Goal: Transaction & Acquisition: Book appointment/travel/reservation

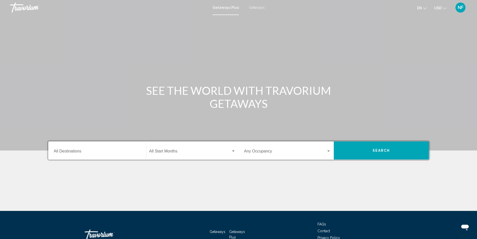
click at [58, 155] on div "Destination All Destinations" at bounding box center [97, 151] width 87 height 16
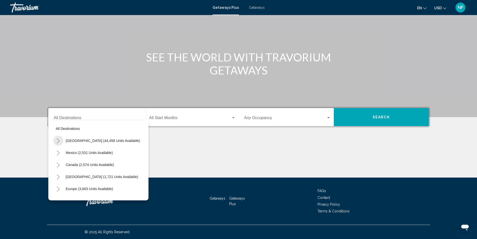
click at [59, 140] on icon "Toggle United States (44,458 units available)" at bounding box center [58, 140] width 3 height 5
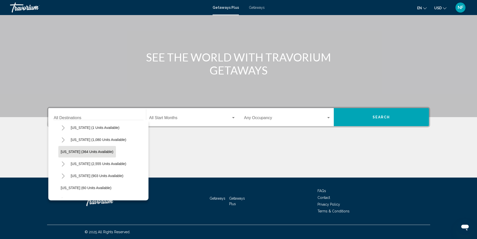
scroll to position [50, 0]
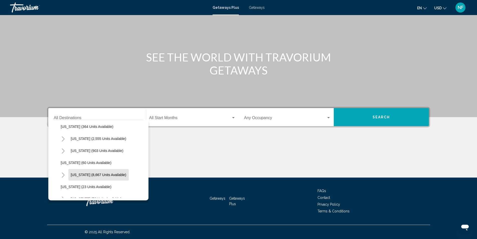
click at [97, 173] on span "[US_STATE] (8,667 units available)" at bounding box center [99, 175] width 56 height 4
type input "**********"
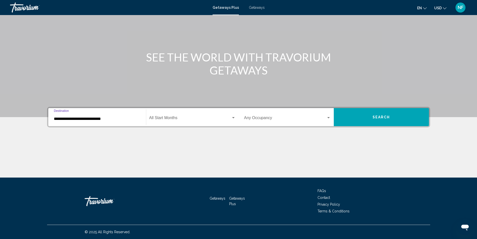
click at [173, 120] on span "Search widget" at bounding box center [190, 118] width 82 height 5
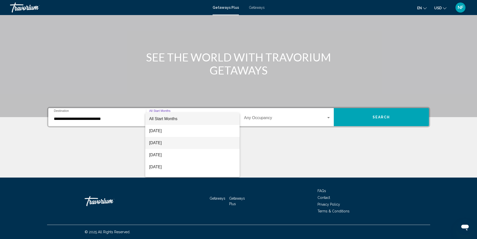
click at [162, 143] on span "[DATE]" at bounding box center [192, 143] width 86 height 12
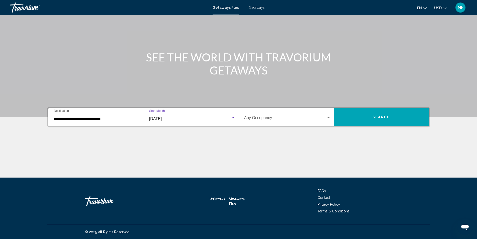
click at [282, 116] on div "Occupancy Any Occupancy" at bounding box center [287, 117] width 87 height 16
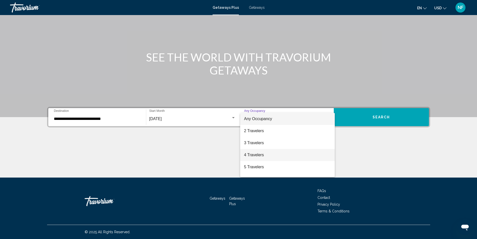
click at [253, 153] on span "4 Travelers" at bounding box center [287, 155] width 87 height 12
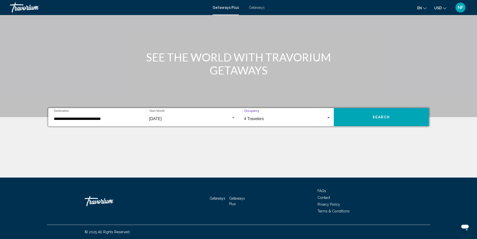
click at [381, 115] on span "Search" at bounding box center [382, 117] width 18 height 4
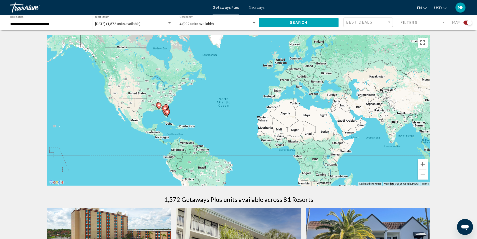
scroll to position [100, 0]
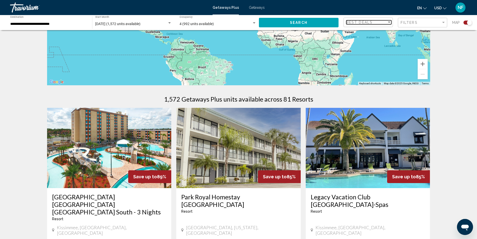
click at [389, 23] on div "Sort by" at bounding box center [389, 22] width 5 height 4
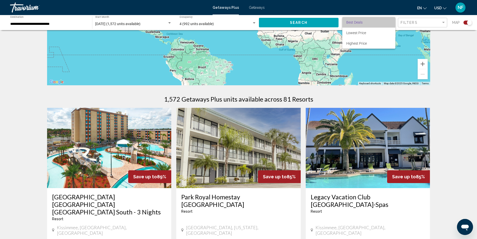
click at [389, 23] on span "Best Deals" at bounding box center [368, 22] width 45 height 11
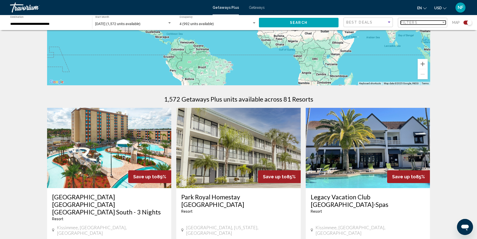
click at [439, 23] on div "Filters" at bounding box center [421, 23] width 41 height 4
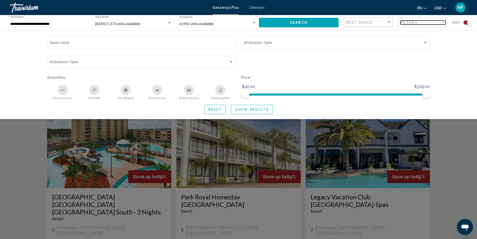
click at [444, 23] on div "Filter" at bounding box center [443, 23] width 5 height 4
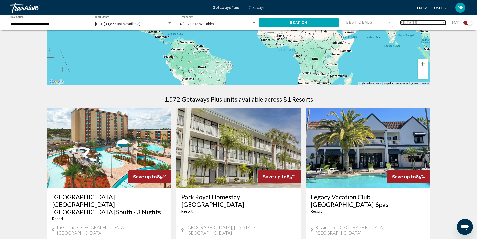
click at [444, 23] on div "Filter" at bounding box center [443, 23] width 5 height 4
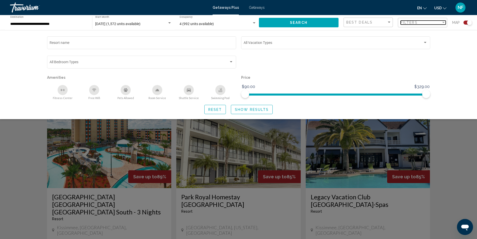
click at [444, 23] on div "Filter" at bounding box center [443, 23] width 5 height 4
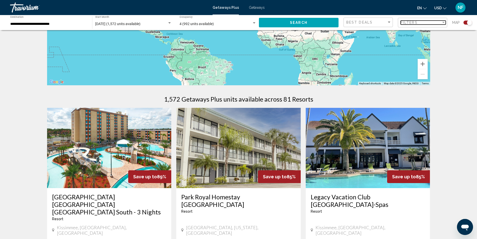
scroll to position [0, 0]
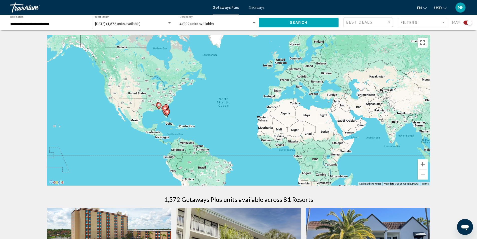
click at [41, 14] on mat-toolbar "Getaways Plus Getaways en English Español Français Italiano Português русский U…" at bounding box center [238, 7] width 477 height 15
click at [42, 25] on input "**********" at bounding box center [48, 24] width 77 height 4
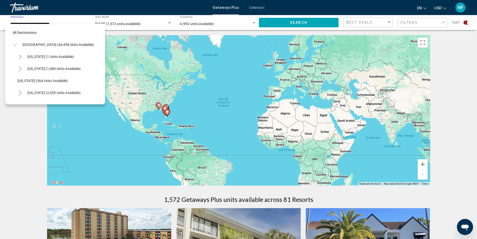
scroll to position [68, 0]
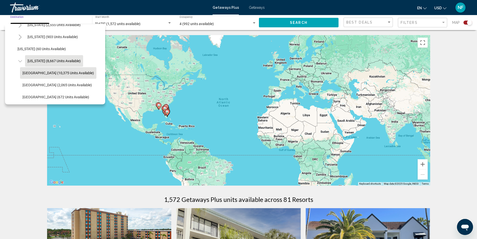
click at [59, 72] on span "[GEOGRAPHIC_DATA] (10,375 units available)" at bounding box center [58, 73] width 71 height 4
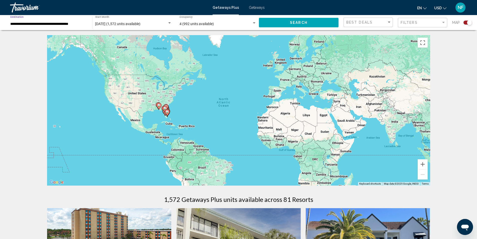
click at [319, 20] on button "Search" at bounding box center [299, 22] width 80 height 9
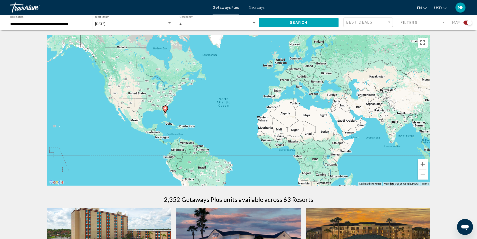
click at [86, 23] on input "**********" at bounding box center [48, 24] width 77 height 4
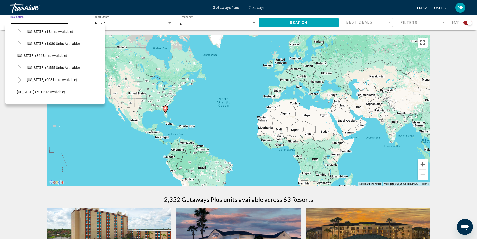
scroll to position [75, 1]
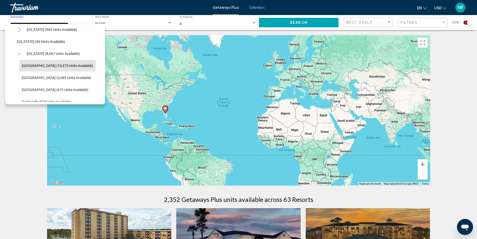
click at [20, 54] on icon "Toggle Florida (8,667 units available)" at bounding box center [20, 53] width 4 height 5
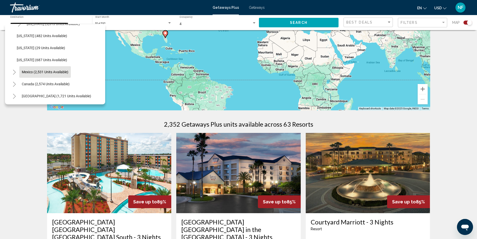
scroll to position [503, 1]
click at [14, 70] on icon "Toggle Caribbean & Atlantic Islands (1,721 units available)" at bounding box center [14, 71] width 3 height 5
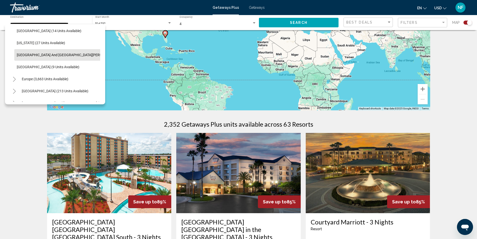
scroll to position [578, 1]
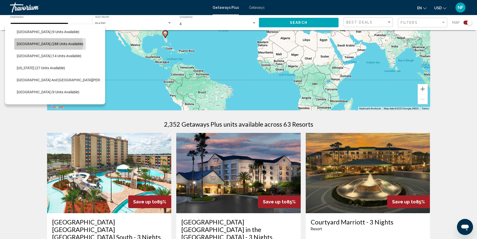
click at [33, 44] on span "[GEOGRAPHIC_DATA] (288 units available)" at bounding box center [50, 44] width 67 height 4
type input "**********"
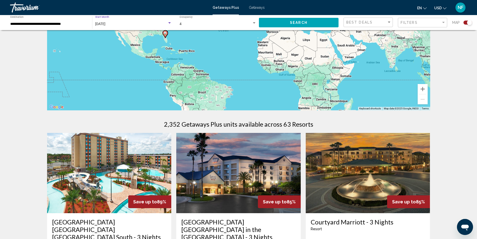
click at [105, 23] on span "[DATE]" at bounding box center [100, 24] width 10 height 4
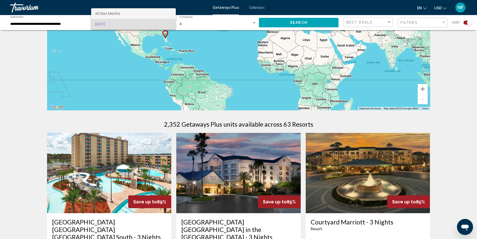
click at [113, 12] on span "All Start Months" at bounding box center [107, 14] width 25 height 4
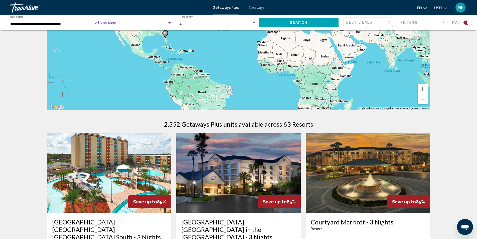
click at [113, 23] on span "Search widget" at bounding box center [131, 24] width 72 height 4
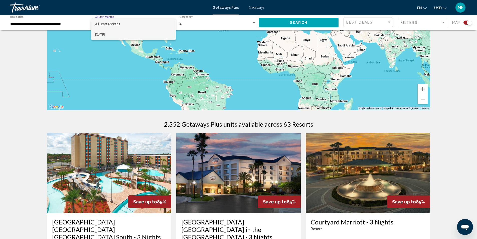
click at [115, 36] on span "[DATE]" at bounding box center [133, 34] width 77 height 11
click at [307, 26] on button "Search" at bounding box center [299, 22] width 80 height 9
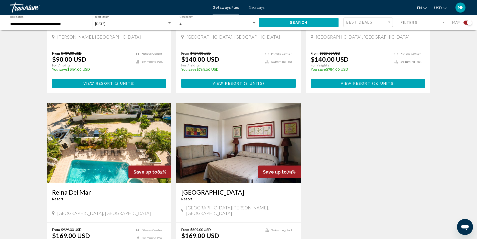
scroll to position [125, 0]
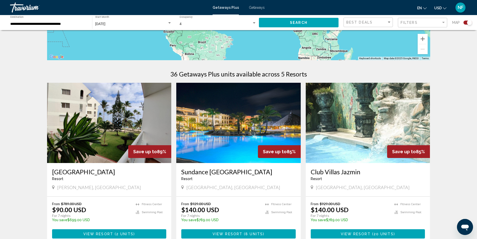
click at [240, 135] on img "Main content" at bounding box center [238, 123] width 125 height 80
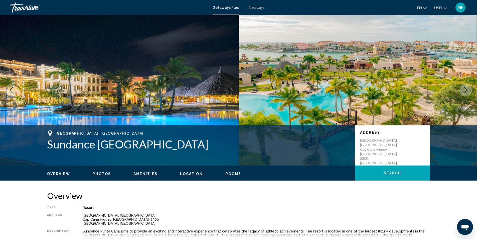
click at [253, 6] on span "Getaways" at bounding box center [257, 8] width 16 height 4
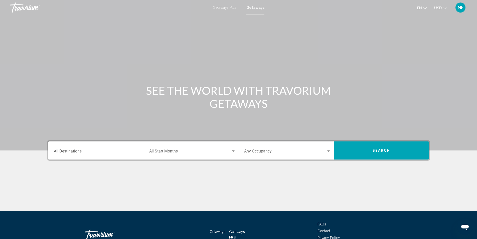
scroll to position [33, 0]
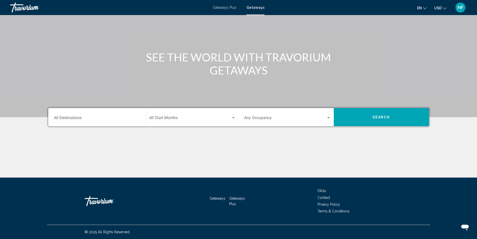
click at [221, 6] on span "Getaways Plus" at bounding box center [225, 8] width 24 height 4
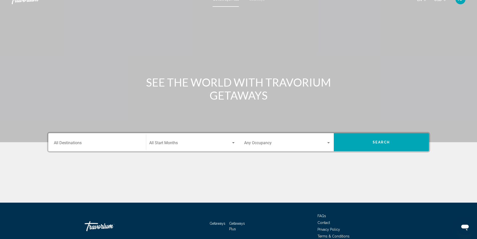
click at [185, 116] on div "Main content" at bounding box center [238, 67] width 477 height 150
click at [181, 141] on div "Start Month All Start Months" at bounding box center [192, 142] width 86 height 16
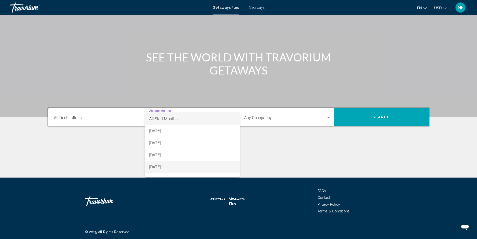
click at [175, 166] on span "[DATE]" at bounding box center [192, 167] width 86 height 12
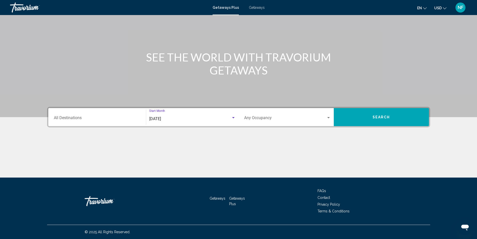
click at [272, 121] on span "Search widget" at bounding box center [285, 118] width 82 height 5
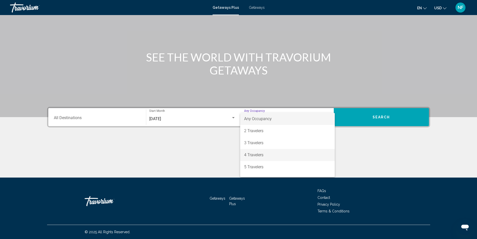
click at [255, 152] on span "4 Travelers" at bounding box center [287, 155] width 87 height 12
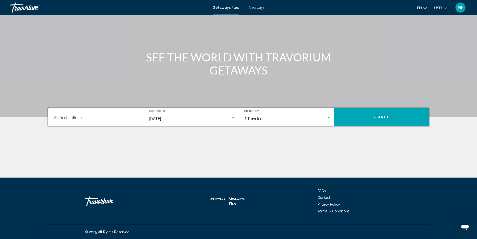
click at [115, 111] on div "Destination All Destinations" at bounding box center [97, 117] width 87 height 16
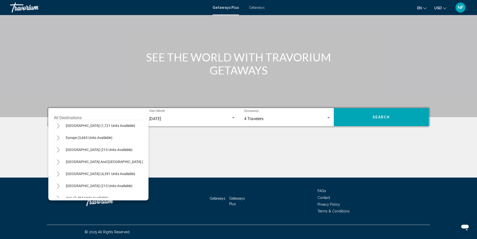
scroll to position [35, 0]
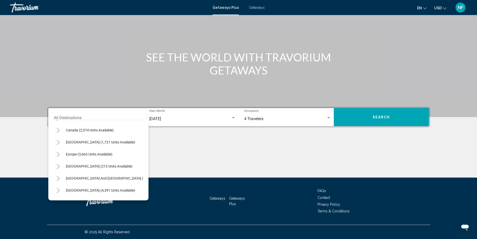
click at [55, 141] on button "Toggle Caribbean & Atlantic Islands (1,721 units available)" at bounding box center [58, 142] width 10 height 10
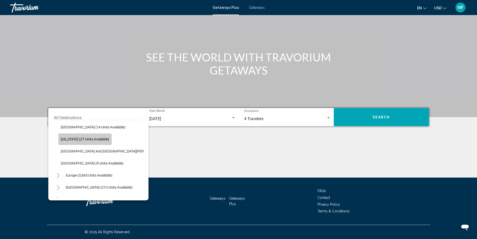
click at [74, 140] on span "[US_STATE] (27 units available)" at bounding box center [85, 139] width 48 height 4
type input "**********"
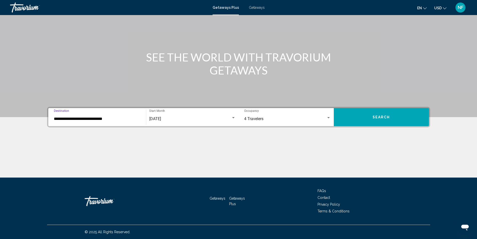
click at [396, 119] on button "Search" at bounding box center [381, 117] width 95 height 18
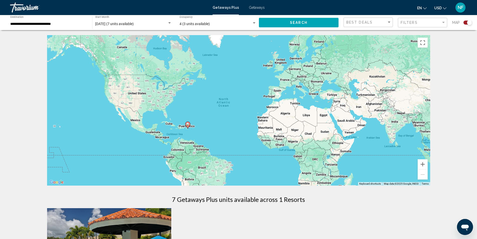
click at [78, 21] on div "**********" at bounding box center [48, 23] width 77 height 14
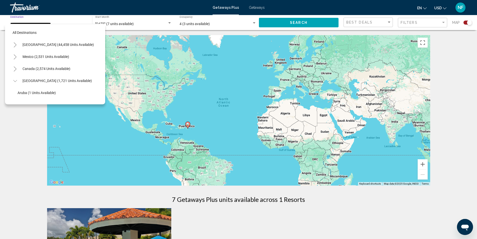
scroll to position [92, 0]
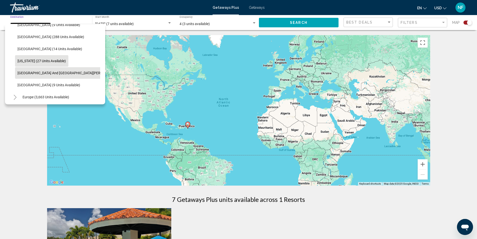
click at [69, 73] on span "[GEOGRAPHIC_DATA] and [GEOGRAPHIC_DATA][PERSON_NAME] (151 units available)" at bounding box center [85, 73] width 135 height 4
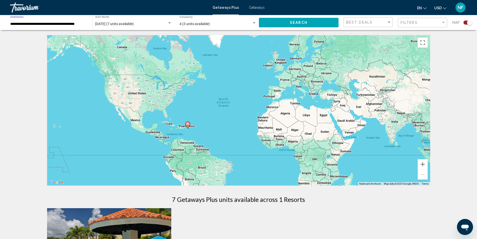
click at [309, 21] on button "Search" at bounding box center [299, 22] width 80 height 9
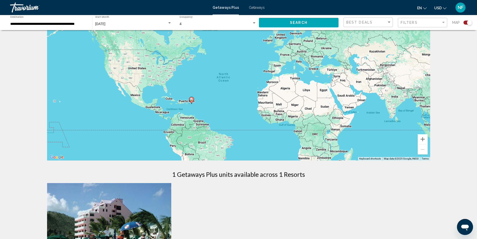
scroll to position [150, 0]
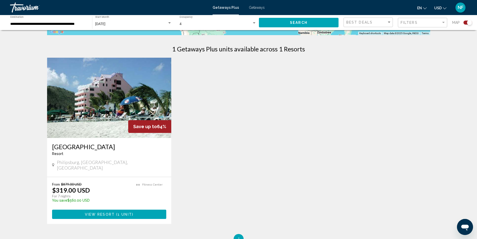
click at [79, 21] on div "**********" at bounding box center [48, 23] width 77 height 14
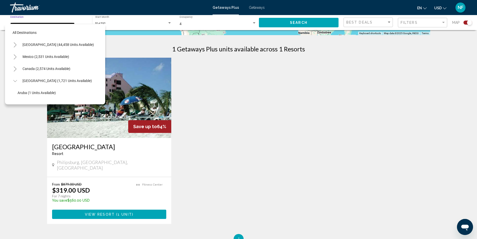
scroll to position [104, 3]
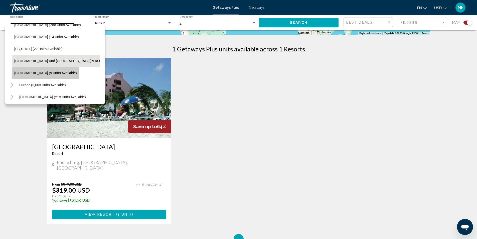
click at [60, 73] on span "[GEOGRAPHIC_DATA] (9 units available)" at bounding box center [45, 73] width 63 height 4
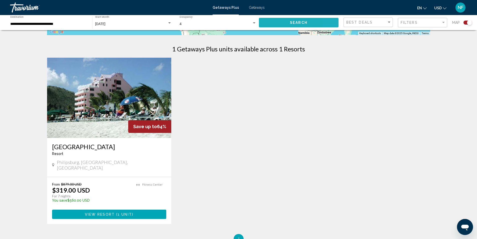
click at [336, 22] on button "Search" at bounding box center [299, 22] width 80 height 9
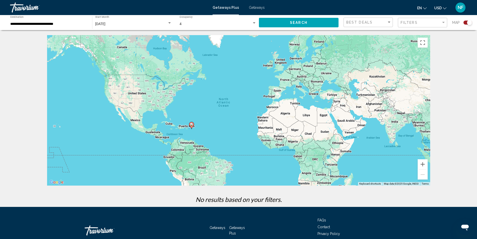
scroll to position [29, 0]
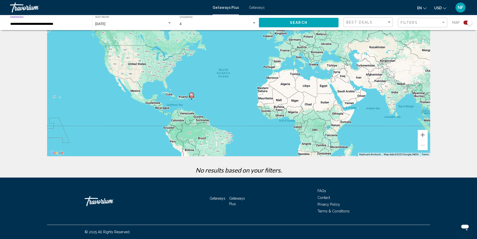
click at [53, 23] on input "**********" at bounding box center [48, 24] width 77 height 4
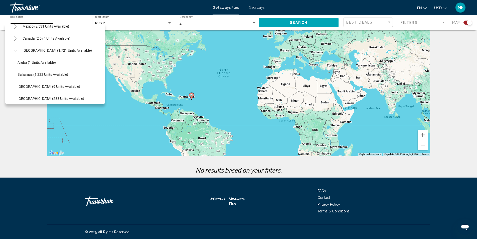
scroll to position [27, 0]
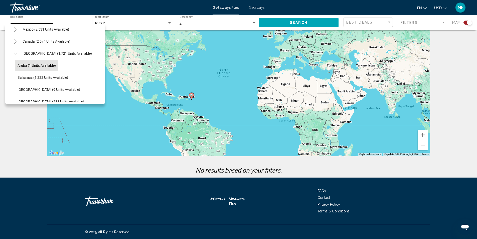
click at [50, 62] on button "Aruba (1 units available)" at bounding box center [36, 66] width 43 height 12
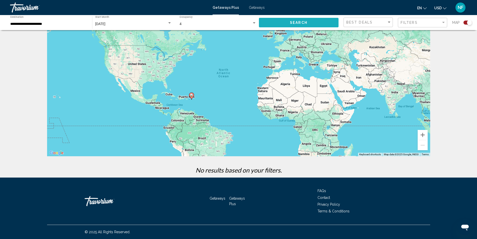
click at [301, 19] on button "Search" at bounding box center [299, 22] width 80 height 9
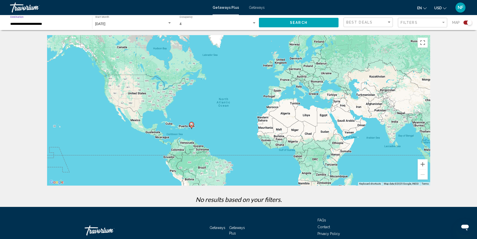
click at [38, 25] on input "**********" at bounding box center [48, 24] width 77 height 4
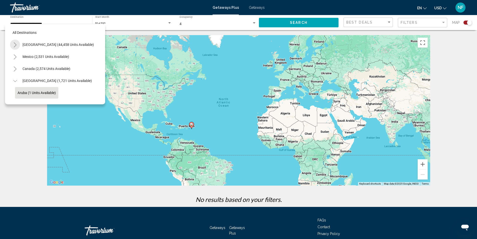
click at [13, 45] on button "Toggle United States (44,458 units available)" at bounding box center [15, 45] width 10 height 10
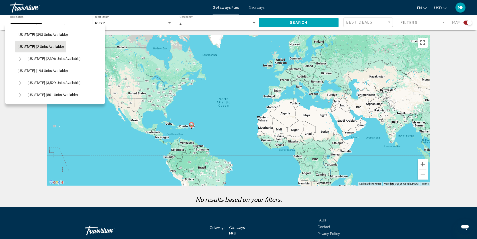
scroll to position [301, 0]
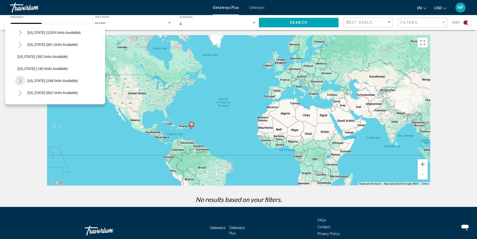
click at [19, 83] on icon "Toggle New York (248 units available)" at bounding box center [20, 80] width 4 height 5
click at [52, 81] on span "[US_STATE] (248 units available)" at bounding box center [53, 81] width 50 height 4
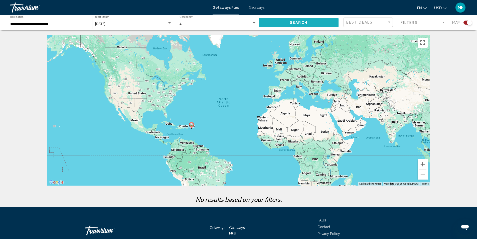
click at [287, 18] on button "Search" at bounding box center [299, 22] width 80 height 9
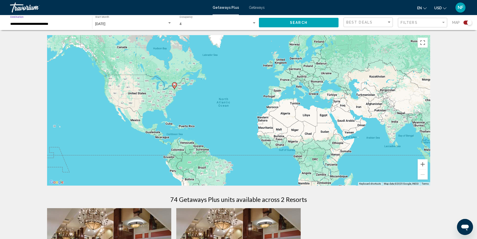
click at [75, 23] on input "**********" at bounding box center [48, 24] width 77 height 4
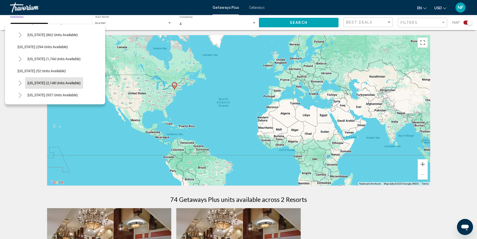
scroll to position [421, 0]
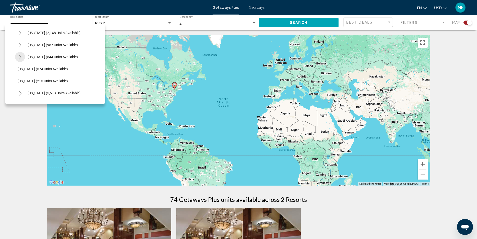
click at [18, 59] on button "Toggle Texas (544 units available)" at bounding box center [20, 57] width 10 height 10
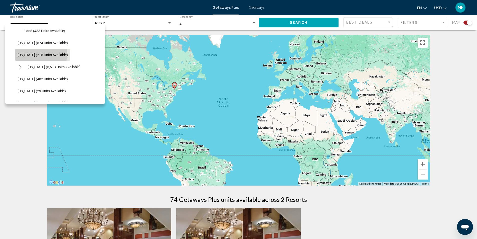
click at [32, 54] on span "[US_STATE] (215 units available)" at bounding box center [43, 55] width 50 height 4
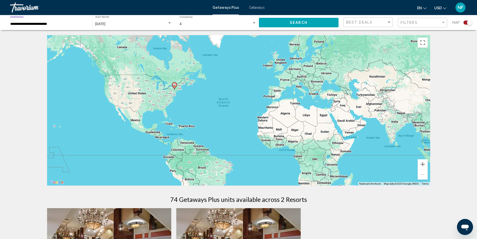
click at [288, 21] on button "Search" at bounding box center [299, 22] width 80 height 9
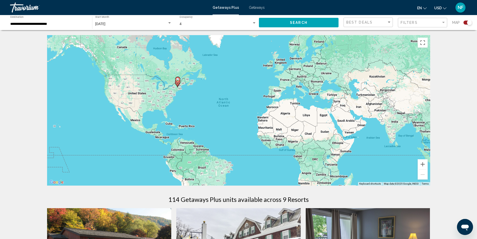
click at [63, 23] on input "**********" at bounding box center [48, 24] width 77 height 4
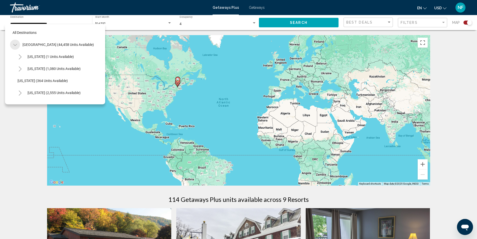
click at [16, 45] on icon "Toggle United States (44,458 units available)" at bounding box center [15, 45] width 4 height 2
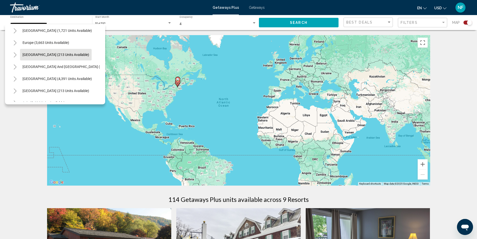
scroll to position [75, 0]
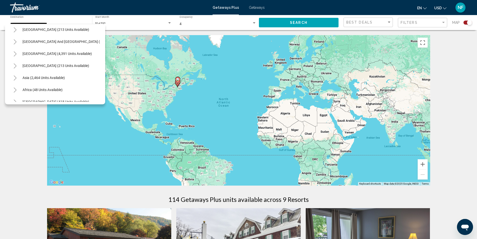
click at [15, 63] on icon "Toggle Central America (213 units available)" at bounding box center [15, 65] width 4 height 5
click at [33, 77] on span "Panama (61 units available)" at bounding box center [40, 77] width 44 height 4
type input "**********"
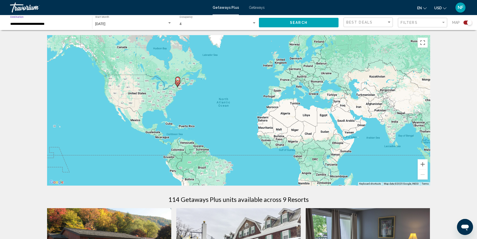
click at [303, 24] on span "Search" at bounding box center [299, 23] width 18 height 4
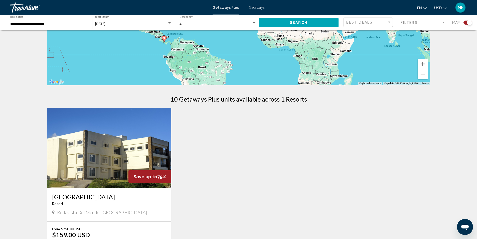
scroll to position [175, 0]
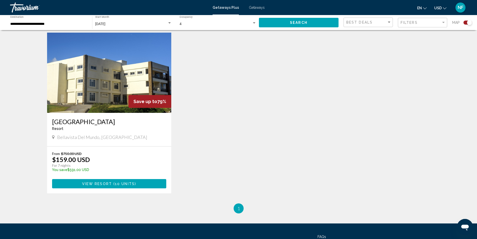
click at [112, 96] on img "Main content" at bounding box center [109, 73] width 125 height 80
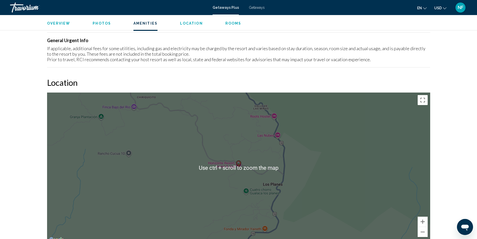
scroll to position [426, 0]
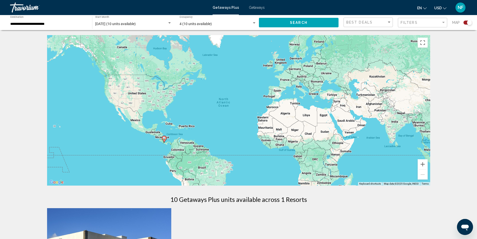
click at [48, 24] on input "**********" at bounding box center [48, 24] width 77 height 4
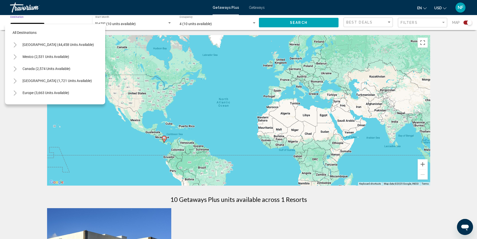
scroll to position [116, 0]
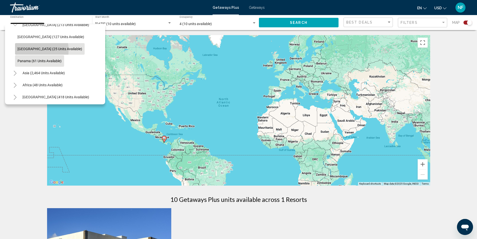
click at [25, 50] on span "[GEOGRAPHIC_DATA] (25 units available)" at bounding box center [50, 49] width 65 height 4
type input "**********"
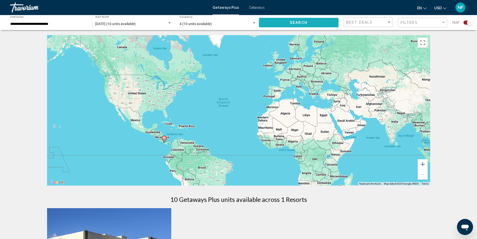
click at [316, 27] on button "Search" at bounding box center [299, 22] width 80 height 9
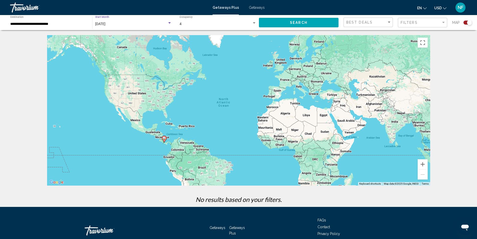
click at [100, 24] on span "[DATE]" at bounding box center [100, 24] width 10 height 4
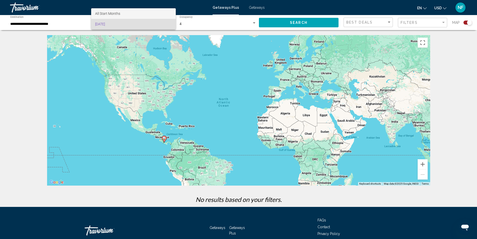
click at [111, 13] on span "All Start Months" at bounding box center [107, 14] width 25 height 4
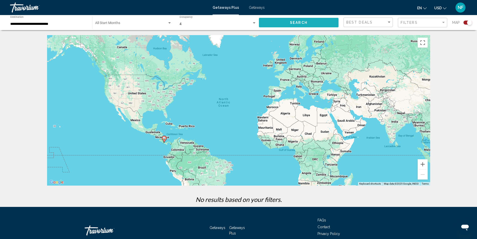
click at [329, 22] on button "Search" at bounding box center [299, 22] width 80 height 9
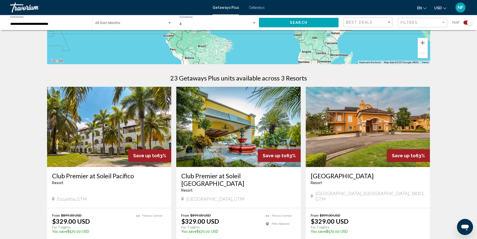
scroll to position [196, 0]
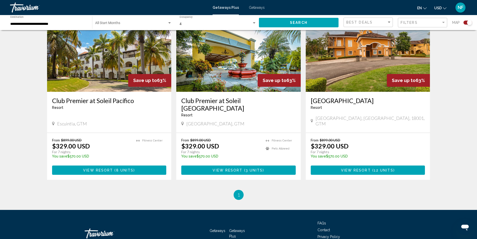
click at [240, 67] on img "Main content" at bounding box center [238, 52] width 125 height 80
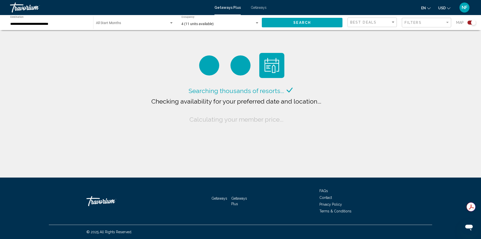
click at [51, 26] on div "**********" at bounding box center [49, 23] width 78 height 14
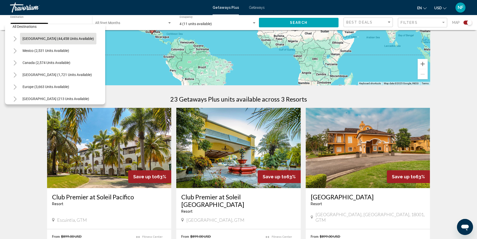
scroll to position [5, 0]
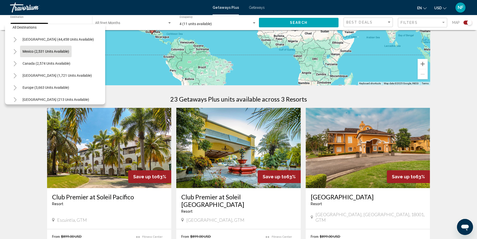
click at [35, 54] on button "Mexico (2,531 units available)" at bounding box center [46, 52] width 52 height 12
type input "**********"
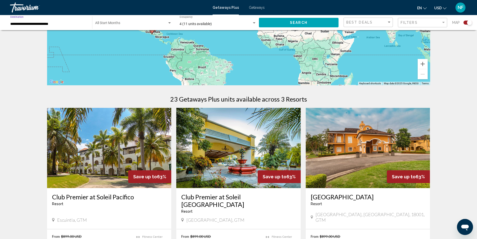
click at [297, 28] on div "Search" at bounding box center [301, 22] width 85 height 15
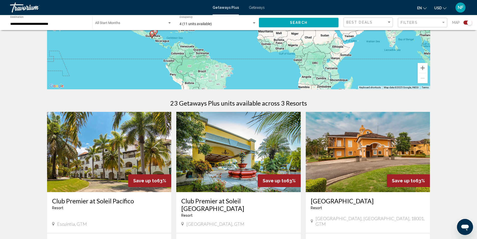
scroll to position [0, 0]
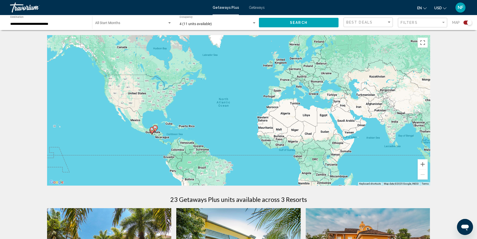
click at [293, 25] on span "Search" at bounding box center [299, 23] width 18 height 4
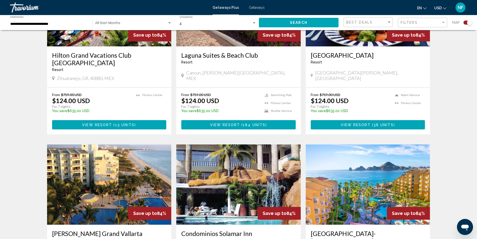
scroll to position [724, 0]
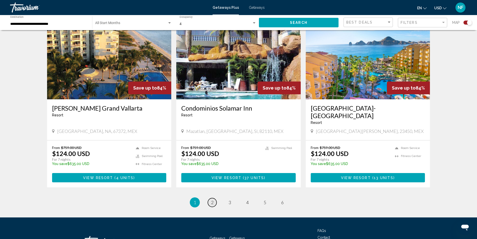
click at [212, 199] on span "2" at bounding box center [212, 202] width 3 height 6
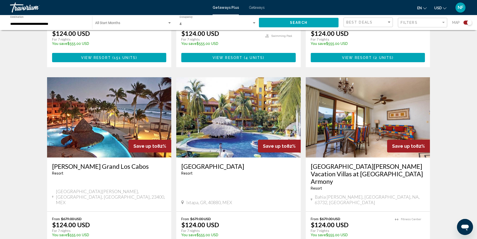
scroll to position [752, 0]
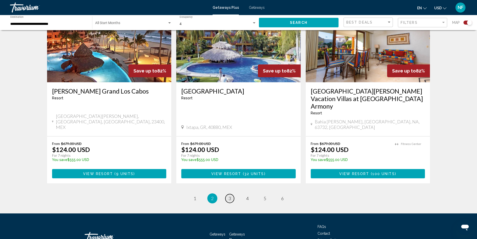
click at [231, 194] on link "page 3" at bounding box center [229, 198] width 9 height 9
